Goal: Information Seeking & Learning: Learn about a topic

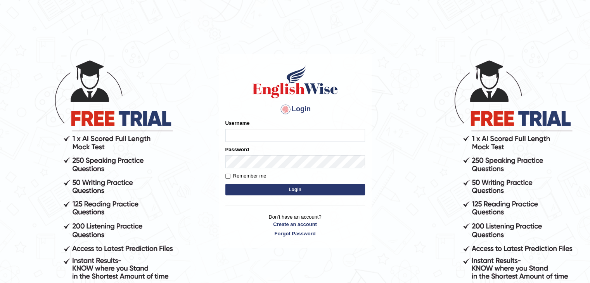
type input "0410954304"
click at [265, 188] on button "Login" at bounding box center [295, 190] width 140 height 12
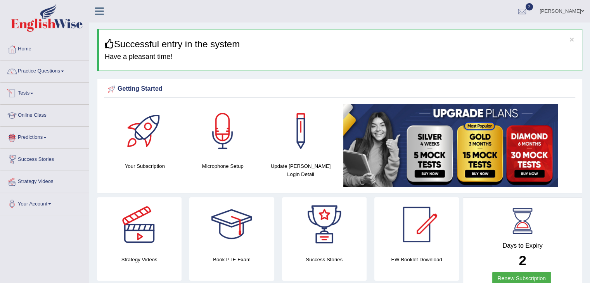
click at [31, 97] on link "Tests" at bounding box center [44, 92] width 88 height 19
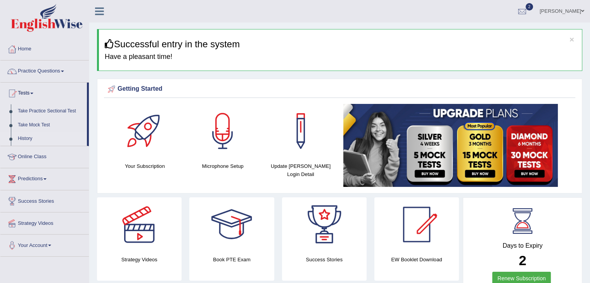
click at [26, 139] on link "History" at bounding box center [50, 139] width 73 height 14
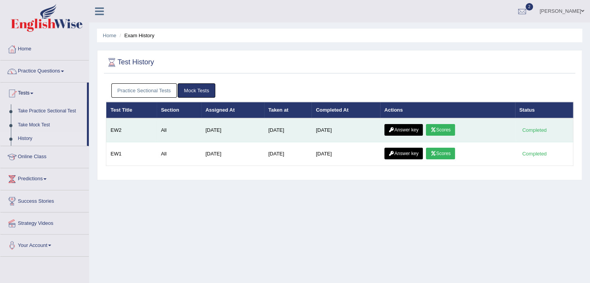
click at [442, 132] on link "Scores" at bounding box center [440, 130] width 29 height 12
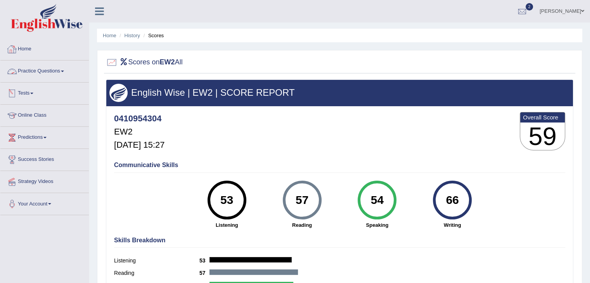
click at [25, 95] on link "Tests" at bounding box center [44, 92] width 88 height 19
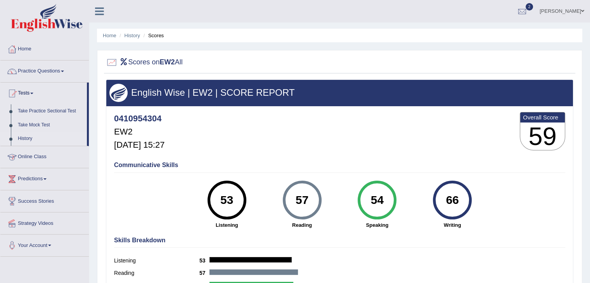
click at [35, 144] on link "History" at bounding box center [50, 139] width 73 height 14
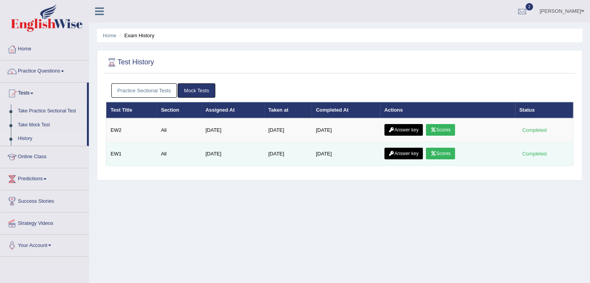
click at [452, 153] on link "Scores" at bounding box center [440, 154] width 29 height 12
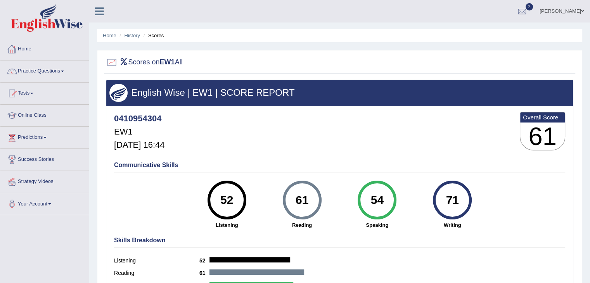
click at [35, 101] on link "Tests" at bounding box center [44, 92] width 88 height 19
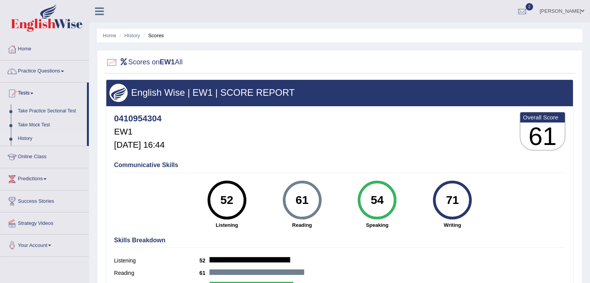
click at [28, 139] on link "History" at bounding box center [50, 139] width 73 height 14
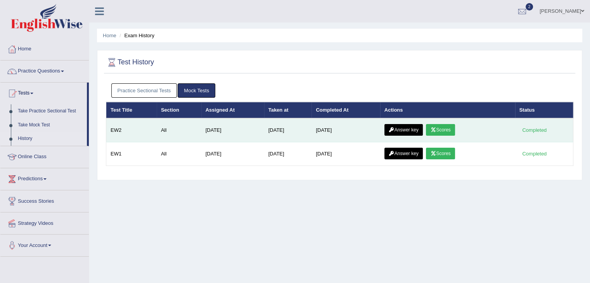
click at [451, 130] on link "Scores" at bounding box center [440, 130] width 29 height 12
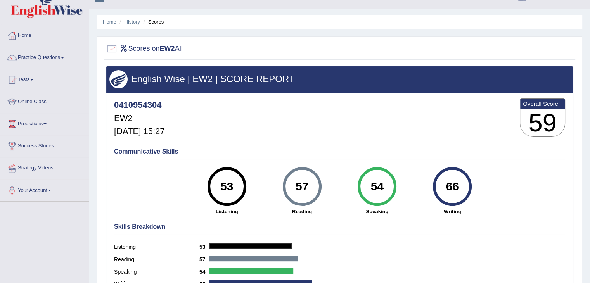
scroll to position [12, 0]
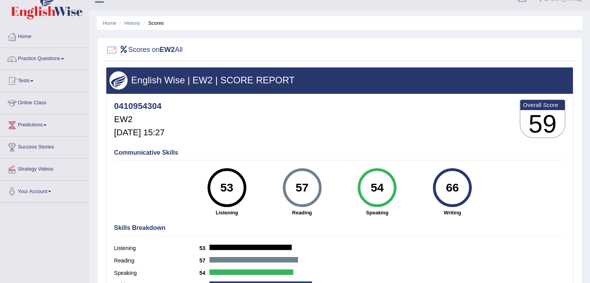
click at [128, 49] on h2 "Scores on EW2 All" at bounding box center [144, 50] width 77 height 12
click at [28, 76] on link "Tests" at bounding box center [44, 79] width 88 height 19
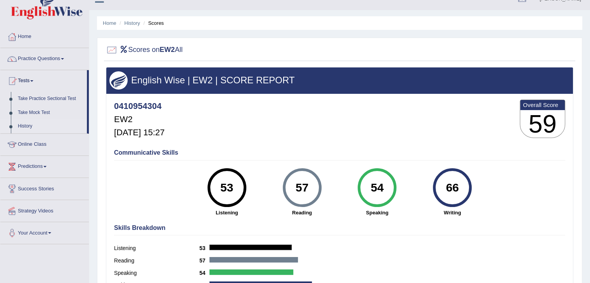
click at [38, 123] on link "History" at bounding box center [50, 127] width 73 height 14
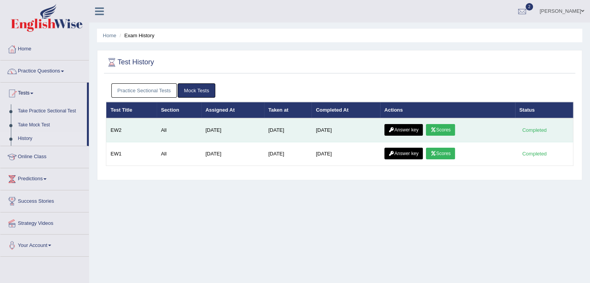
click at [409, 125] on link "Answer key" at bounding box center [404, 130] width 38 height 12
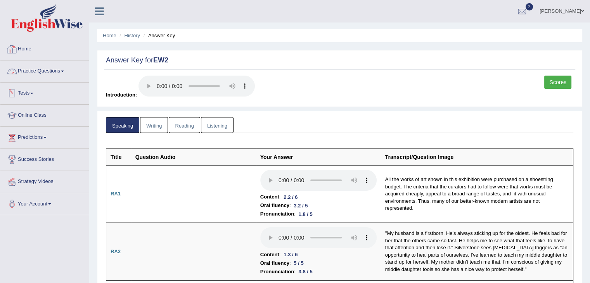
click at [64, 73] on link "Practice Questions" at bounding box center [44, 70] width 88 height 19
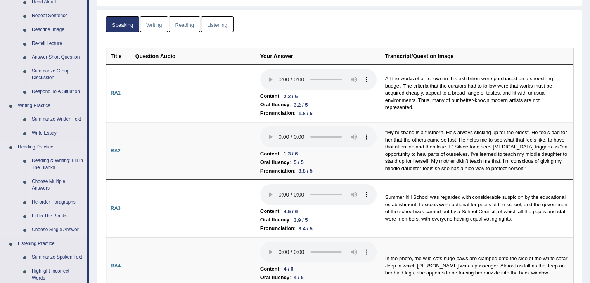
scroll to position [109, 0]
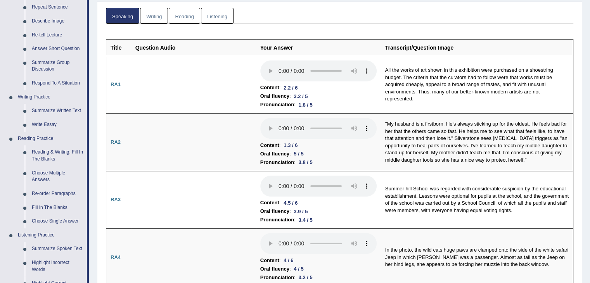
click at [184, 22] on link "Reading" at bounding box center [184, 16] width 31 height 16
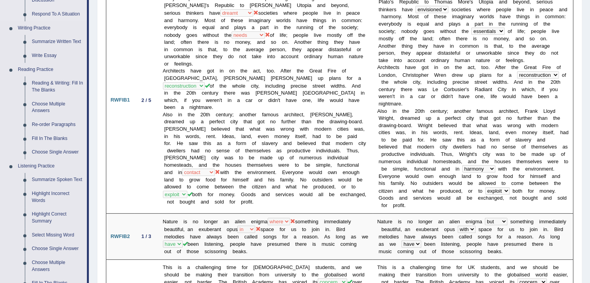
scroll to position [166, 0]
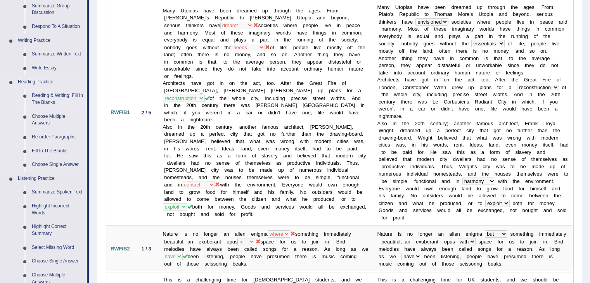
click at [49, 93] on link "Reading & Writing: Fill In The Blanks" at bounding box center [57, 99] width 59 height 21
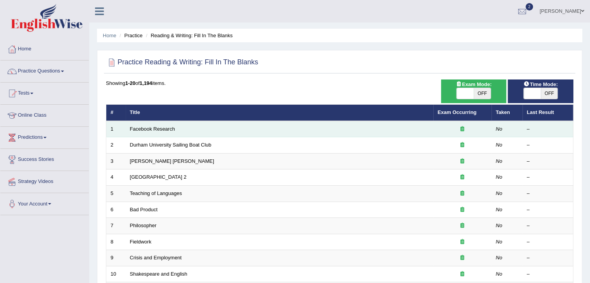
click at [165, 125] on td "Facebook Research" at bounding box center [280, 129] width 308 height 16
click at [166, 128] on link "Facebook Research" at bounding box center [152, 129] width 45 height 6
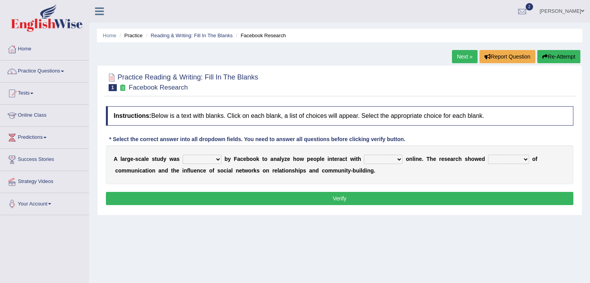
scroll to position [54, 0]
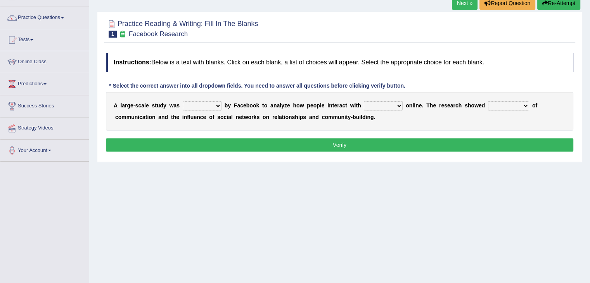
click at [213, 106] on select "surveyed had asked made" at bounding box center [202, 105] width 39 height 9
select select "surveyed"
click at [183, 101] on select "surveyed had asked made" at bounding box center [202, 105] width 39 height 9
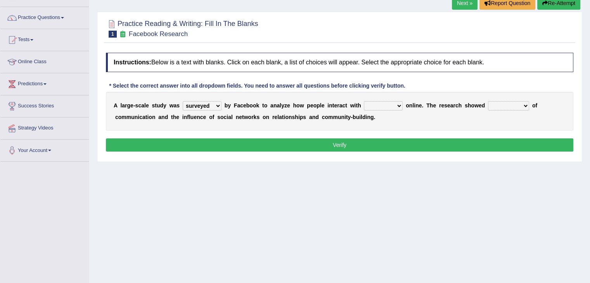
click at [375, 102] on select "together all each other another" at bounding box center [383, 105] width 39 height 9
select select "each other"
click at [364, 101] on select "together all each other another" at bounding box center [383, 105] width 39 height 9
click at [503, 104] on select "advantages standards fellowships patterns" at bounding box center [508, 105] width 41 height 9
select select "patterns"
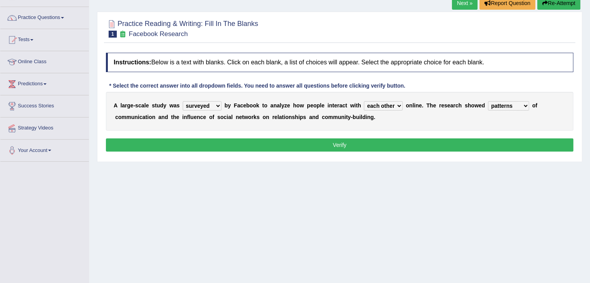
click at [488, 101] on select "advantages standards fellowships patterns" at bounding box center [508, 105] width 41 height 9
click at [443, 148] on button "Verify" at bounding box center [340, 145] width 468 height 13
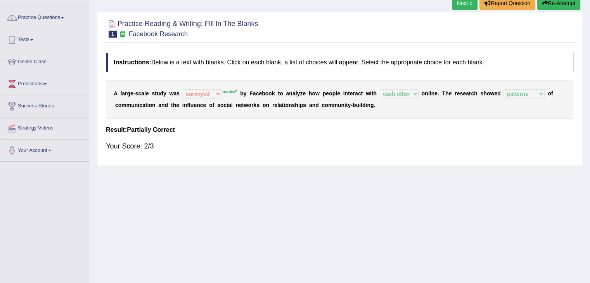
scroll to position [0, 0]
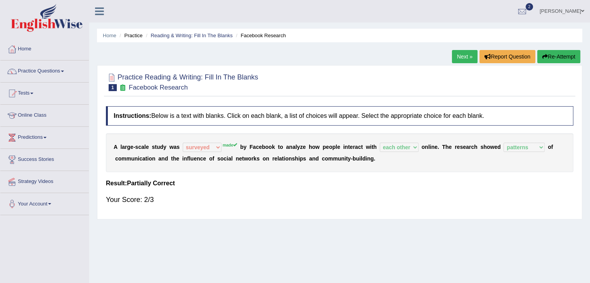
click at [550, 50] on div "Home Practice Reading & Writing: Fill In The Blanks Facebook Research Next » Re…" at bounding box center [339, 194] width 501 height 388
click at [552, 56] on button "Re-Attempt" at bounding box center [558, 56] width 43 height 13
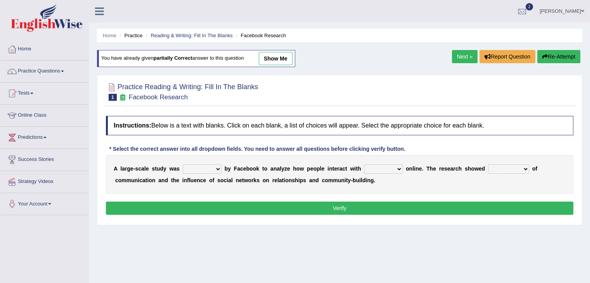
click at [470, 52] on link "Next »" at bounding box center [465, 56] width 26 height 13
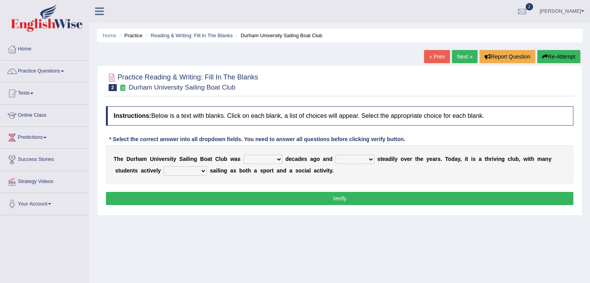
click at [269, 158] on select "found fund founded find" at bounding box center [263, 159] width 39 height 9
select select "founded"
click at [244, 155] on select "found fund founded find" at bounding box center [263, 159] width 39 height 9
click at [352, 159] on select "grow growing has grown grown" at bounding box center [355, 159] width 39 height 9
select select "has grown"
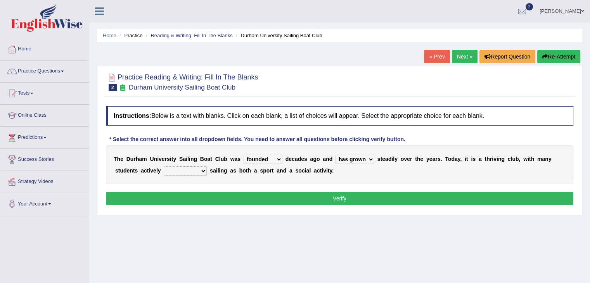
click at [336, 155] on select "grow growing has grown grown" at bounding box center [355, 159] width 39 height 9
click at [179, 168] on select "enjoy enjoyed are enjoying enjoying" at bounding box center [185, 170] width 43 height 9
select select "are enjoying"
click at [164, 166] on select "enjoy enjoyed are enjoying enjoying" at bounding box center [185, 170] width 43 height 9
click at [198, 198] on button "Verify" at bounding box center [340, 198] width 468 height 13
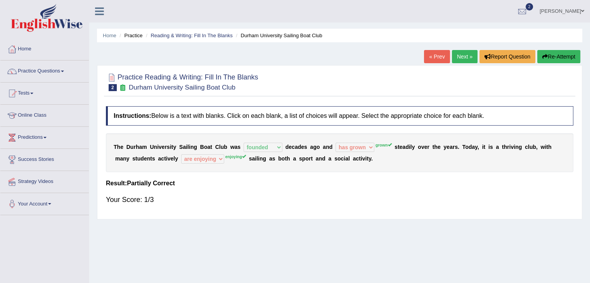
drag, startPoint x: 204, startPoint y: 47, endPoint x: 400, endPoint y: 101, distance: 203.3
click at [373, 109] on div "Home Practice Reading & Writing: Fill In The Blanks Durham University Sailing B…" at bounding box center [339, 194] width 501 height 388
click at [455, 55] on div "Home Practice Reading & Writing: Fill In The Blanks Durham University Sailing B…" at bounding box center [339, 194] width 501 height 388
click at [455, 55] on link "Next »" at bounding box center [465, 56] width 26 height 13
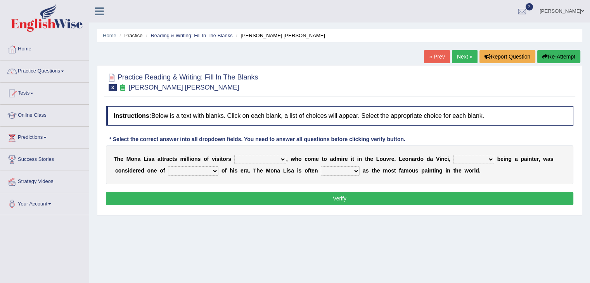
click at [263, 158] on select "around the year the all year all year round per year" at bounding box center [260, 159] width 52 height 9
click at [234, 155] on select "around the year the all year all year round per year" at bounding box center [260, 159] width 52 height 9
click at [273, 153] on div "T h e M o n a L i s a a t t r a c t s m i l l i o n s o f v i s i t o r s aroun…" at bounding box center [340, 165] width 468 height 39
click at [273, 155] on select "around the year the all year all year round per year" at bounding box center [260, 159] width 52 height 9
select select "per year"
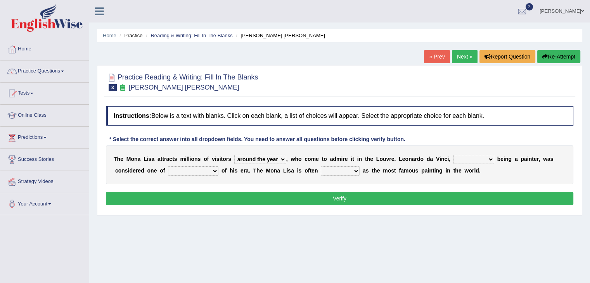
click at [234, 155] on select "around the year the all year all year round per year" at bounding box center [260, 159] width 52 height 9
click at [461, 162] on select "rather than as much as as well as as long as" at bounding box center [474, 159] width 41 height 9
select select "rather than"
click at [454, 155] on select "rather than as much as as well as as long as" at bounding box center [474, 159] width 41 height 9
click at [180, 166] on select "better artists artist the better artist the best artists" at bounding box center [193, 170] width 50 height 9
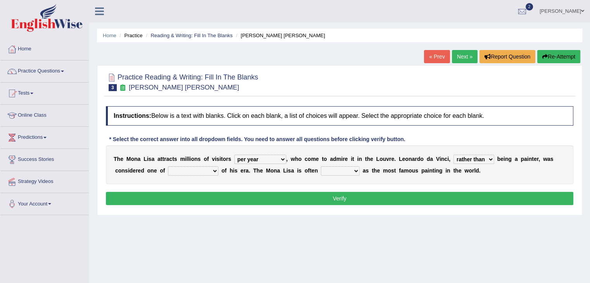
click at [168, 166] on select "better artists artist the better artist the best artists" at bounding box center [193, 170] width 50 height 9
click at [201, 171] on select "better artists artist the better artist the best artists" at bounding box center [193, 170] width 50 height 9
select select "the best artists"
click at [168, 166] on select "better artists artist the better artist the best artists" at bounding box center [193, 170] width 50 height 9
click at [454, 160] on select "rather than as much as as well as as long as" at bounding box center [474, 159] width 41 height 9
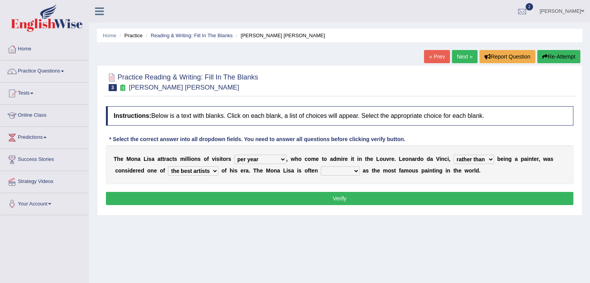
click at [355, 166] on select "classified suggested predicted described" at bounding box center [340, 170] width 39 height 9
select select "classified"
click at [321, 166] on select "classified suggested predicted described" at bounding box center [340, 170] width 39 height 9
click at [348, 193] on button "Verify" at bounding box center [340, 198] width 468 height 13
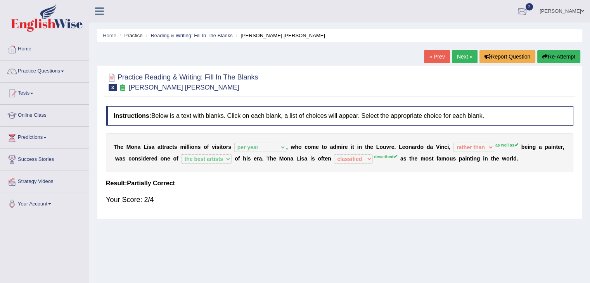
click at [528, 11] on div at bounding box center [523, 12] width 12 height 12
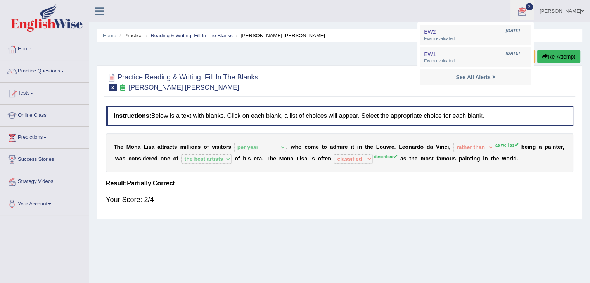
click at [350, 71] on div at bounding box center [340, 82] width 468 height 24
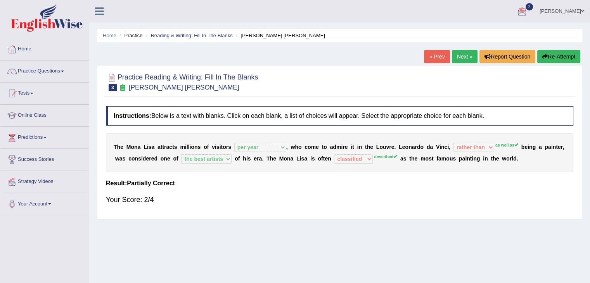
click at [552, 62] on button "Re-Attempt" at bounding box center [558, 56] width 43 height 13
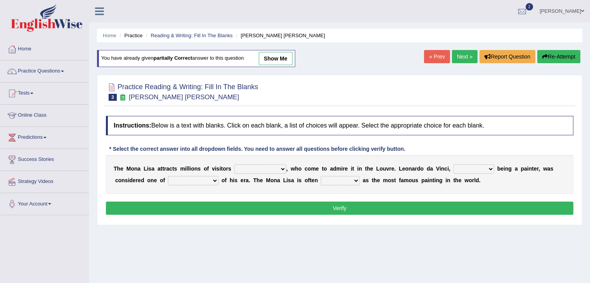
click at [455, 61] on link "Next »" at bounding box center [465, 56] width 26 height 13
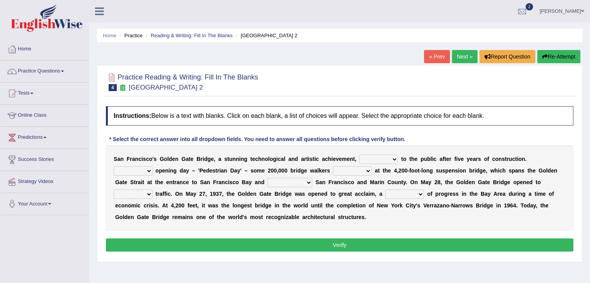
click at [455, 61] on link "Next »" at bounding box center [465, 56] width 26 height 13
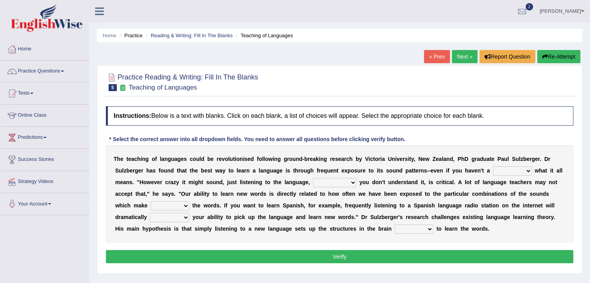
click at [438, 58] on link "« Prev" at bounding box center [437, 56] width 26 height 13
